Goal: Task Accomplishment & Management: Manage account settings

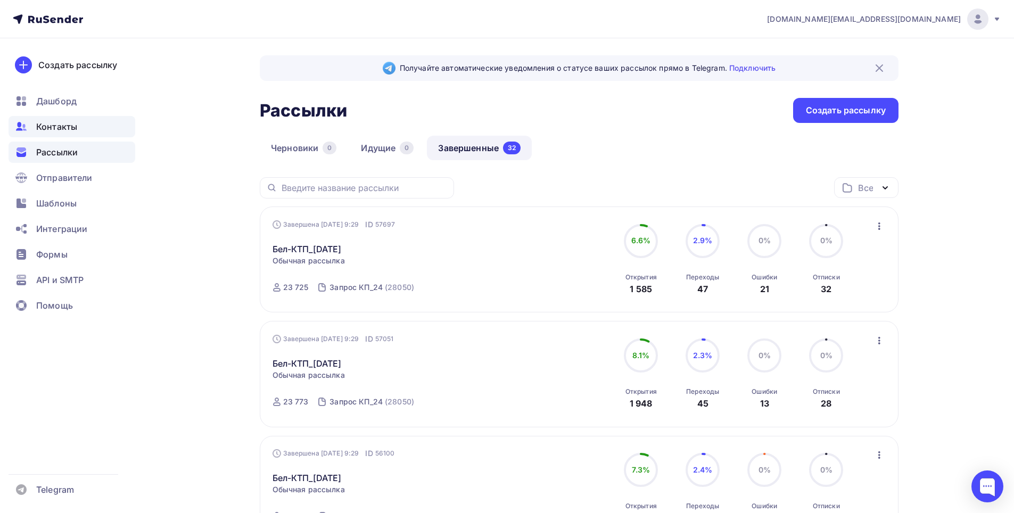
click at [45, 124] on span "Контакты" at bounding box center [56, 126] width 41 height 13
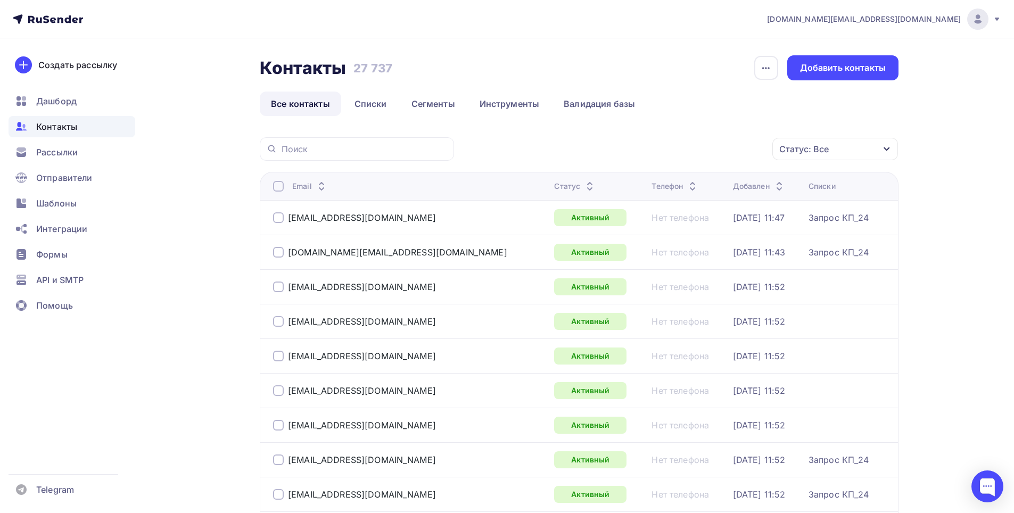
click at [831, 147] on div "Статус: Все" at bounding box center [836, 149] width 126 height 22
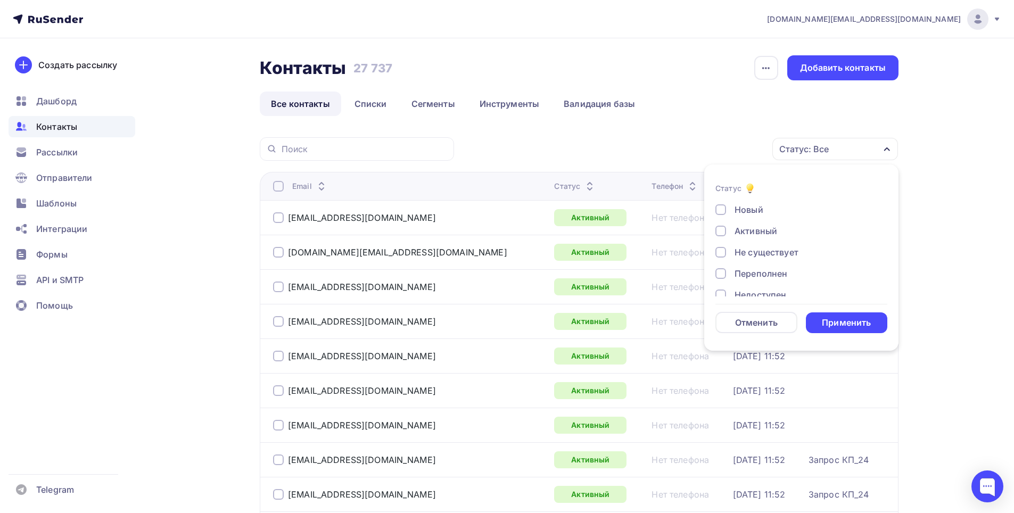
click at [768, 255] on div "Не существует" at bounding box center [767, 252] width 64 height 13
click at [757, 270] on div "Переполнен" at bounding box center [761, 273] width 53 height 13
click at [757, 293] on div "Недоступен" at bounding box center [761, 295] width 52 height 13
click at [750, 241] on div "Отписан" at bounding box center [753, 239] width 37 height 13
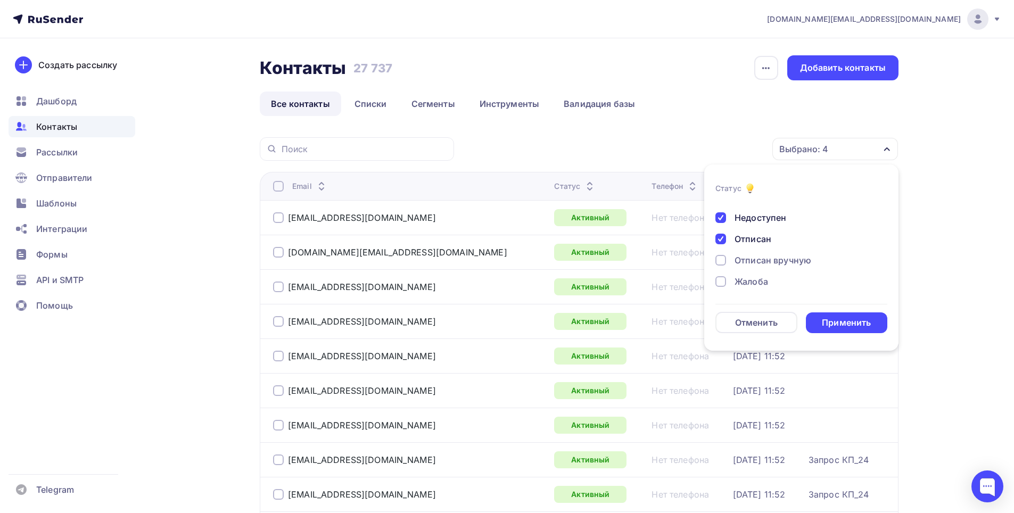
drag, startPoint x: 752, startPoint y: 259, endPoint x: 752, endPoint y: 266, distance: 6.9
click at [752, 259] on div "Отписан вручную" at bounding box center [773, 260] width 77 height 13
click at [749, 280] on div "Жалоба" at bounding box center [752, 281] width 34 height 13
click at [850, 321] on div "Применить" at bounding box center [846, 323] width 49 height 12
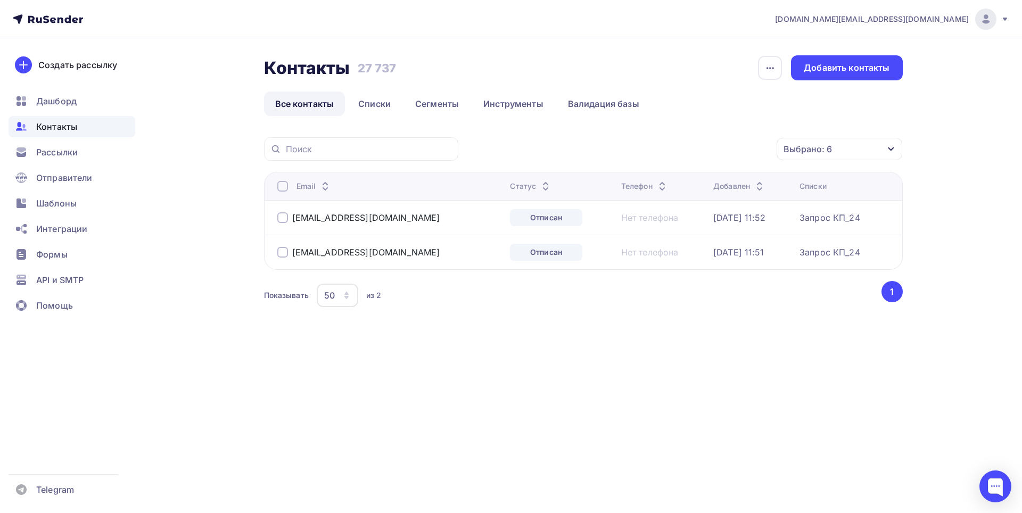
click at [281, 188] on div at bounding box center [282, 186] width 11 height 11
click at [699, 154] on div "Действие" at bounding box center [697, 149] width 141 height 21
click at [666, 228] on div "Удалить" at bounding box center [657, 223] width 35 height 13
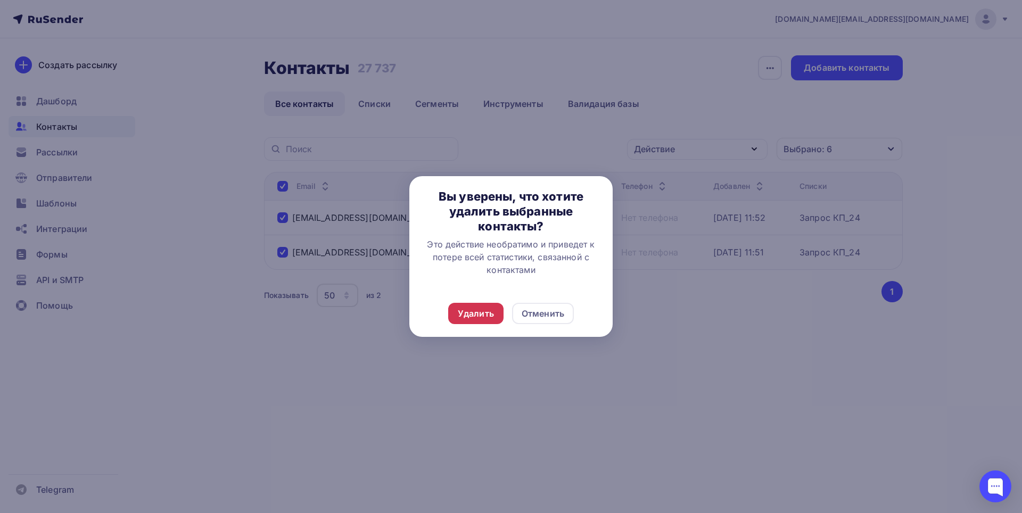
click at [485, 317] on div "Удалить" at bounding box center [476, 313] width 36 height 13
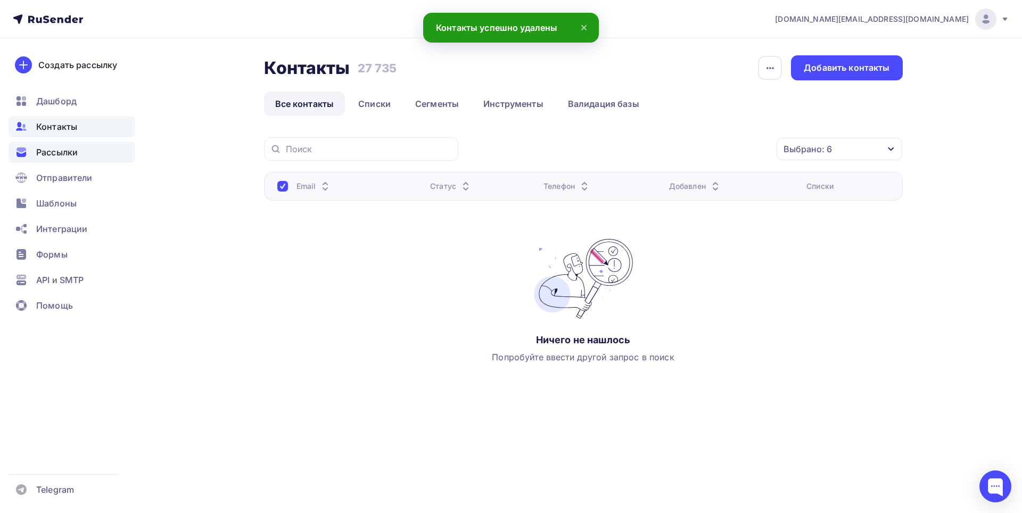
click at [46, 154] on span "Рассылки" at bounding box center [57, 152] width 42 height 13
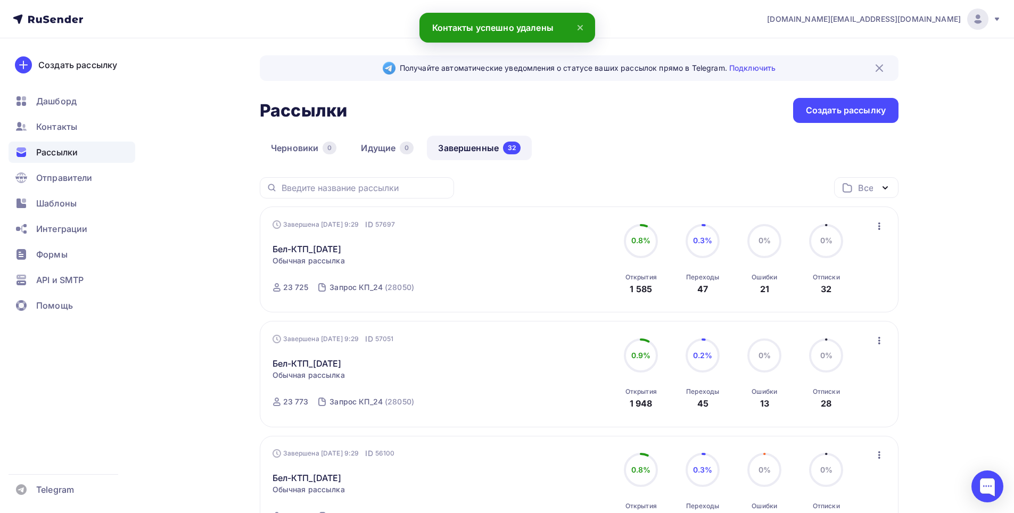
click at [473, 147] on link "Завершенные 32" at bounding box center [479, 148] width 105 height 24
